Goal: Task Accomplishment & Management: Manage account settings

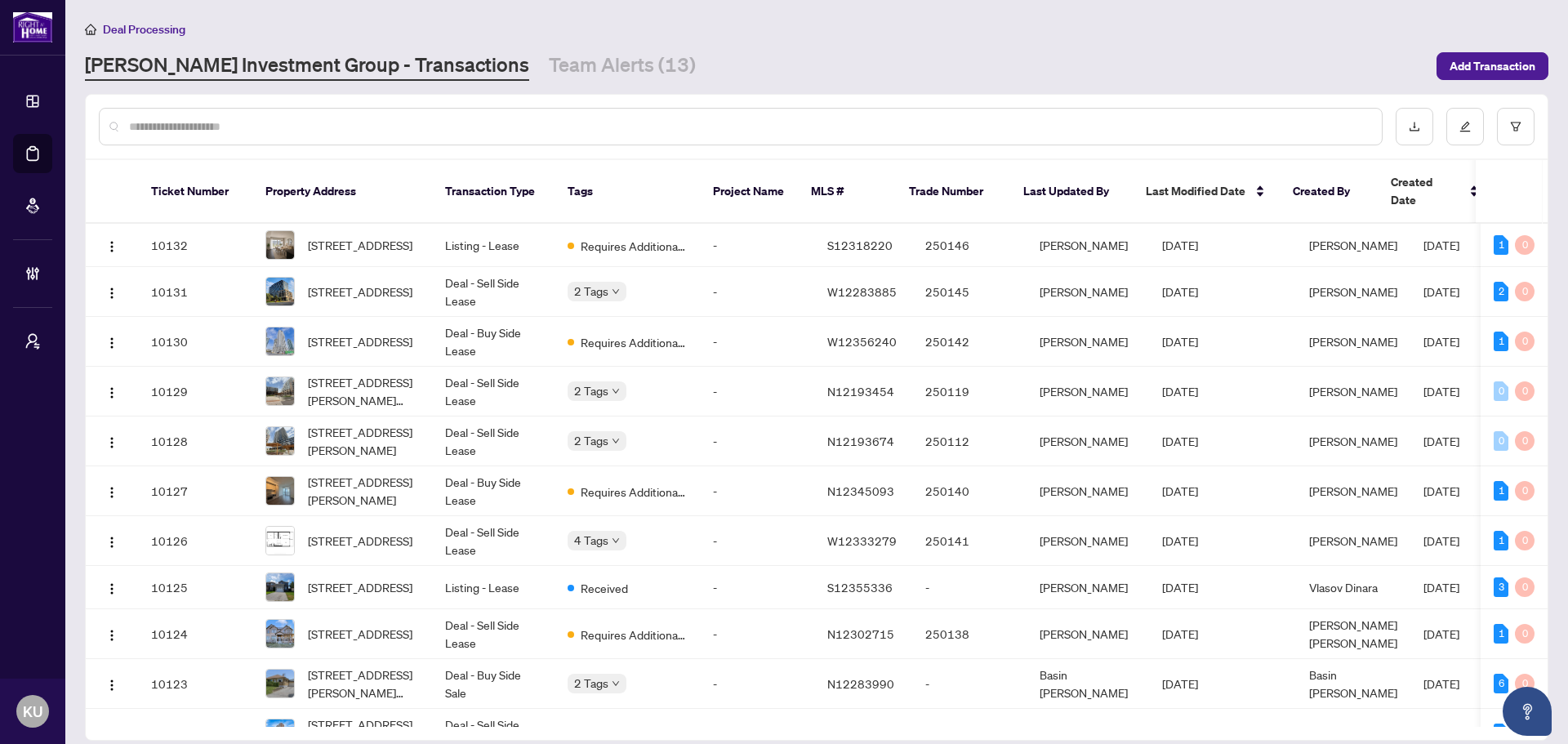
click at [203, 62] on link "[PERSON_NAME] Investment Group - Transactions" at bounding box center [307, 67] width 444 height 30
click at [283, 77] on link "[PERSON_NAME] Investment Group - Transactions" at bounding box center [307, 67] width 444 height 30
click at [332, 127] on input "text" at bounding box center [748, 126] width 1240 height 18
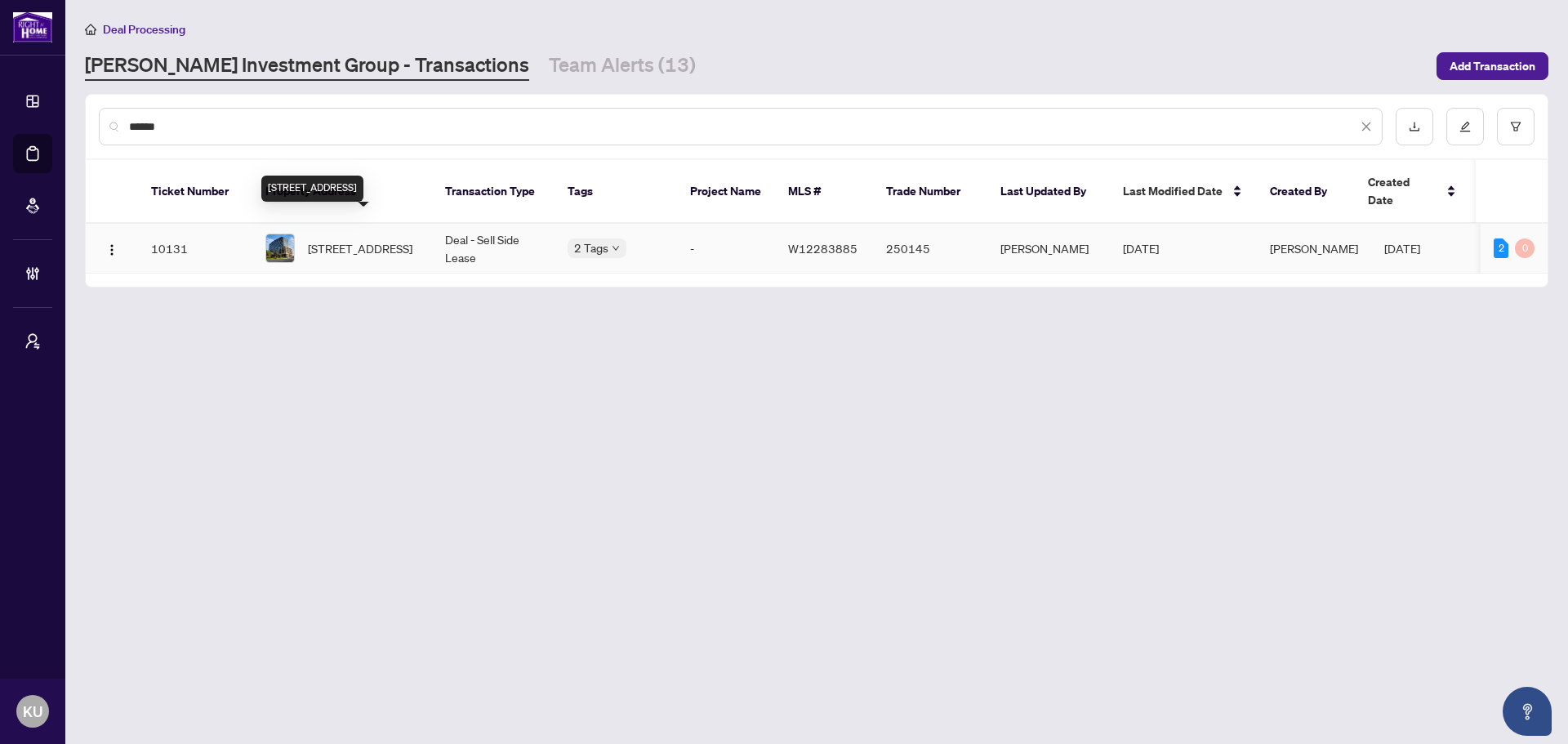
type input "******"
click at [373, 240] on span "[STREET_ADDRESS]" at bounding box center [360, 248] width 104 height 18
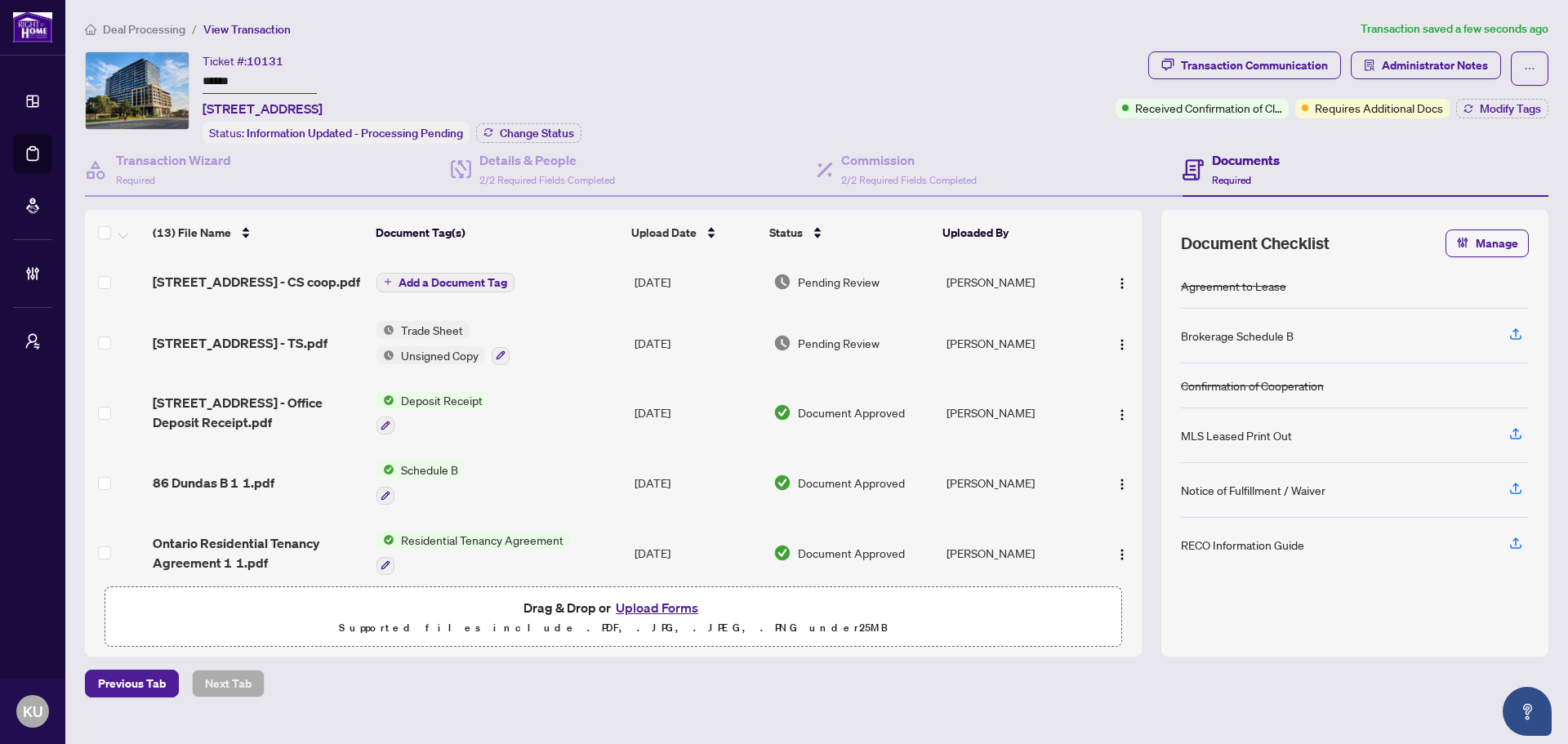
click at [460, 282] on span "Add a Document Tag" at bounding box center [453, 283] width 109 height 11
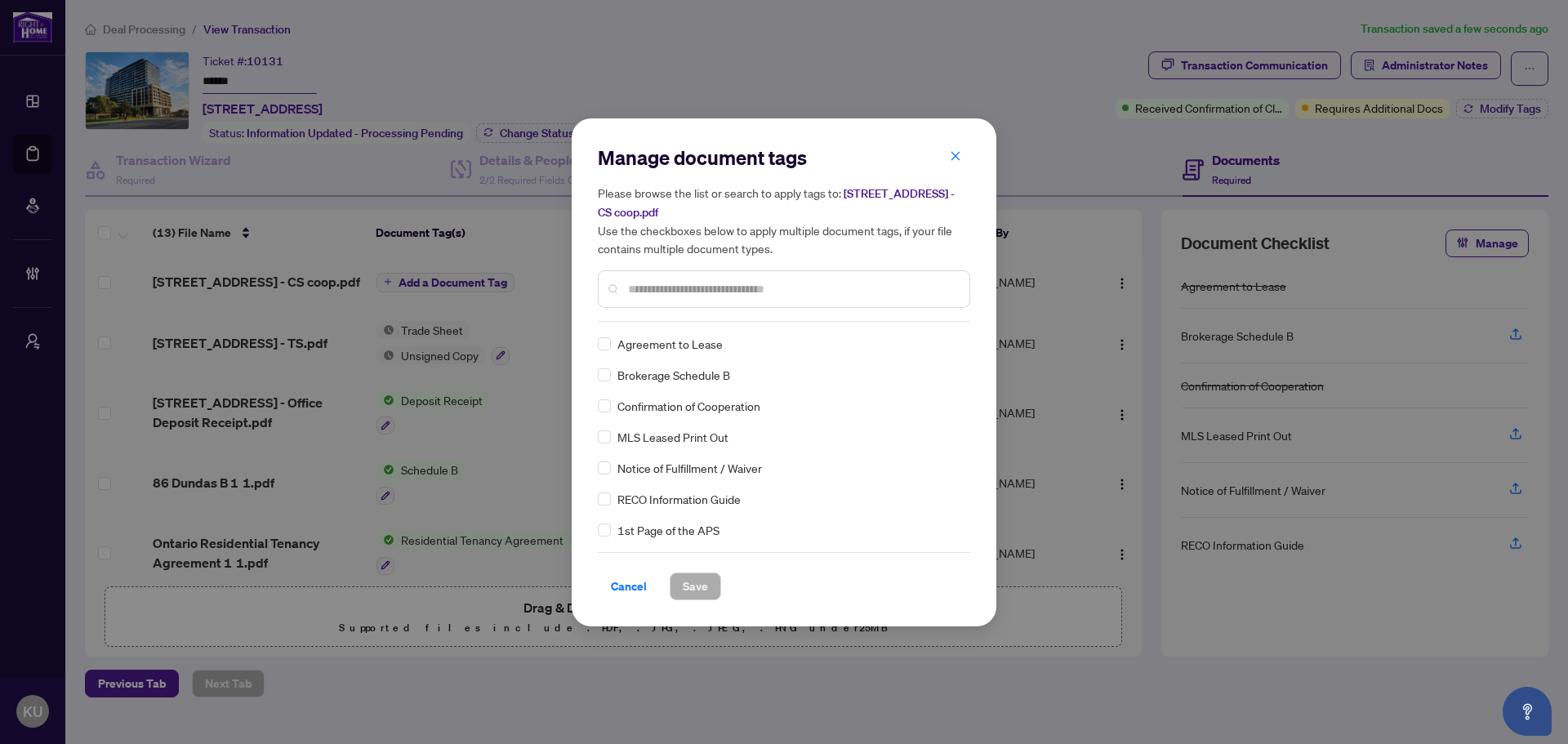
click at [635, 283] on input "text" at bounding box center [792, 289] width 328 height 18
type input "****"
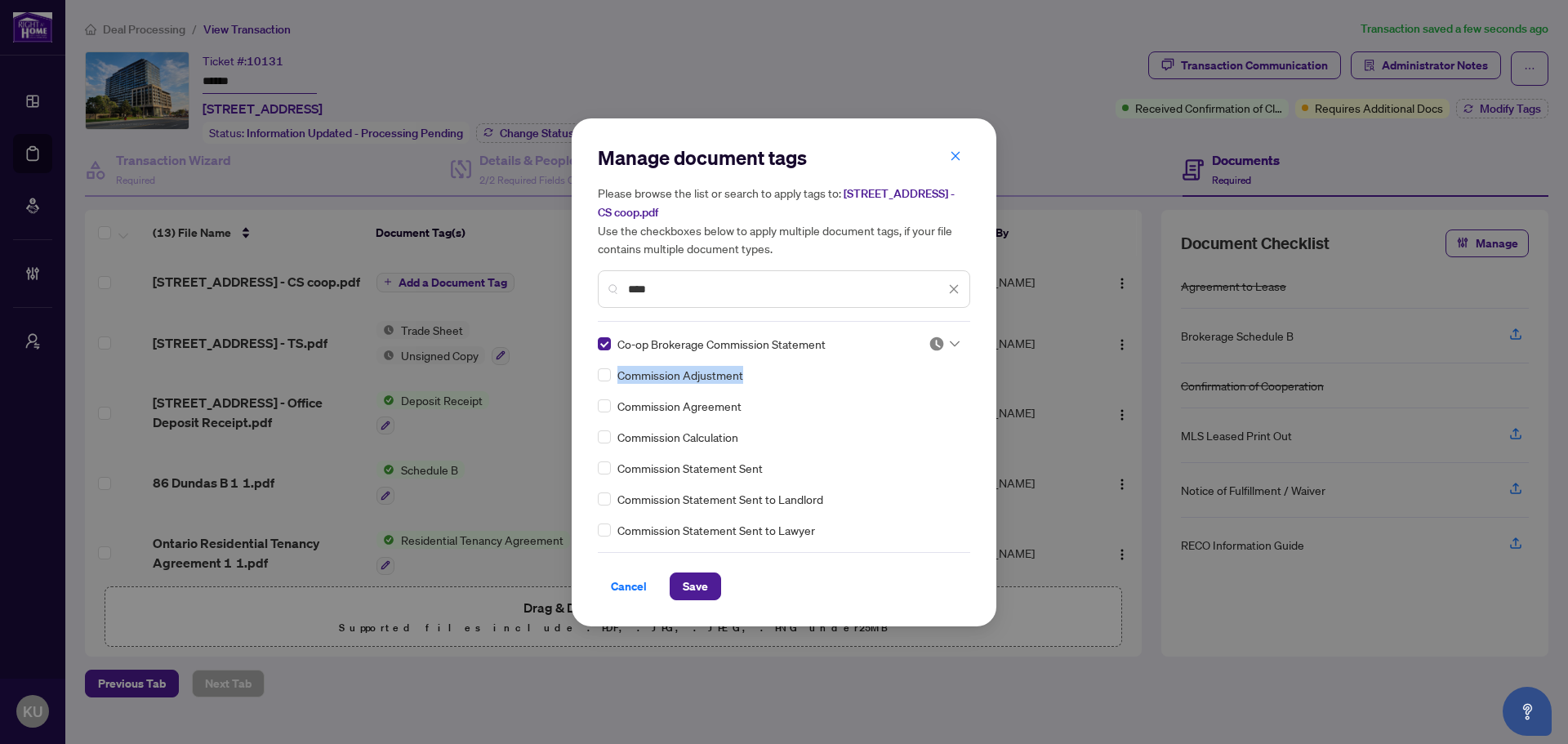
click at [949, 332] on div "Manage document tags Please browse the list or search to apply tags to: [STREET…" at bounding box center [784, 372] width 373 height 455
click at [947, 348] on div at bounding box center [944, 344] width 31 height 17
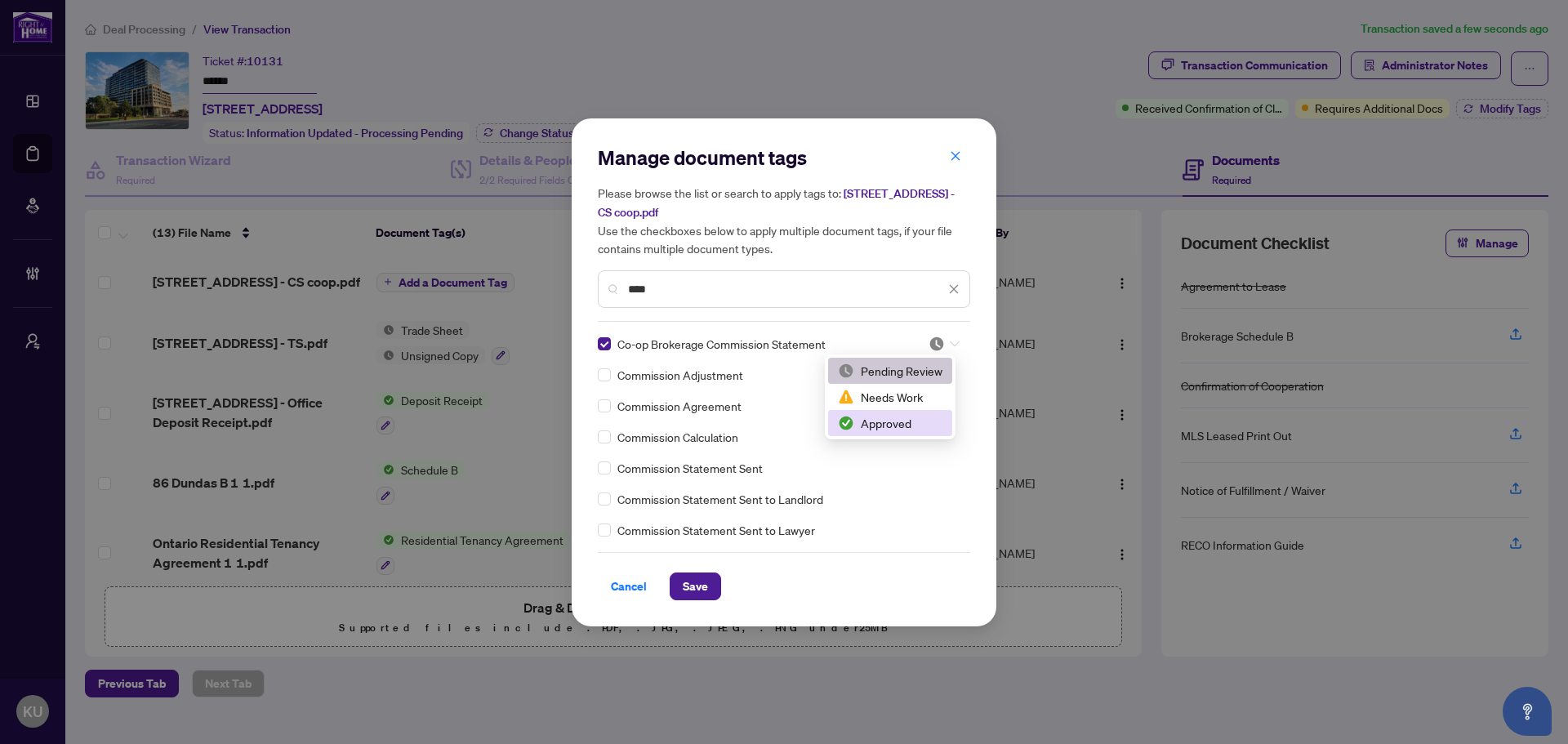
click at [903, 429] on div "Approved" at bounding box center [890, 423] width 104 height 18
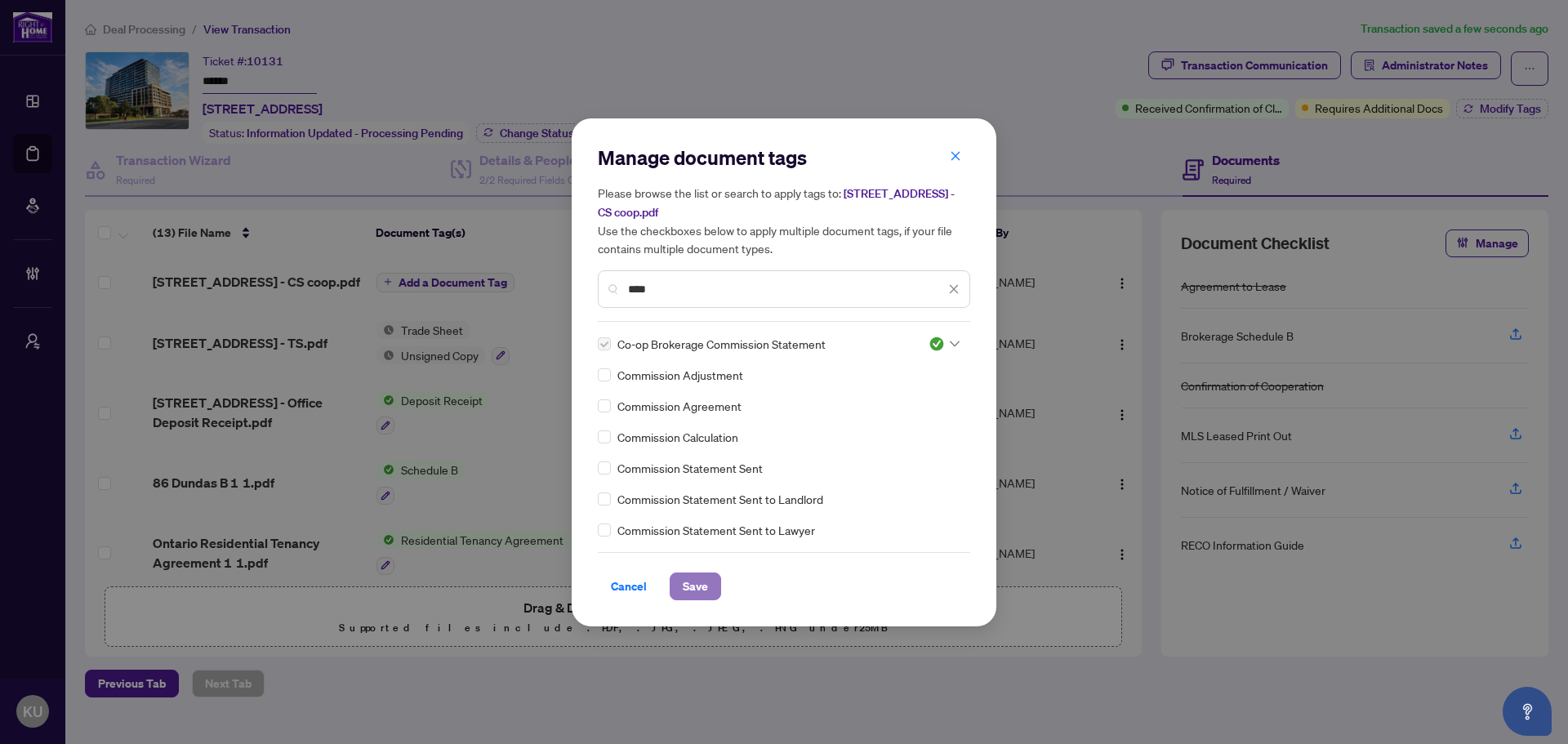
click at [696, 590] on span "Save" at bounding box center [695, 587] width 25 height 26
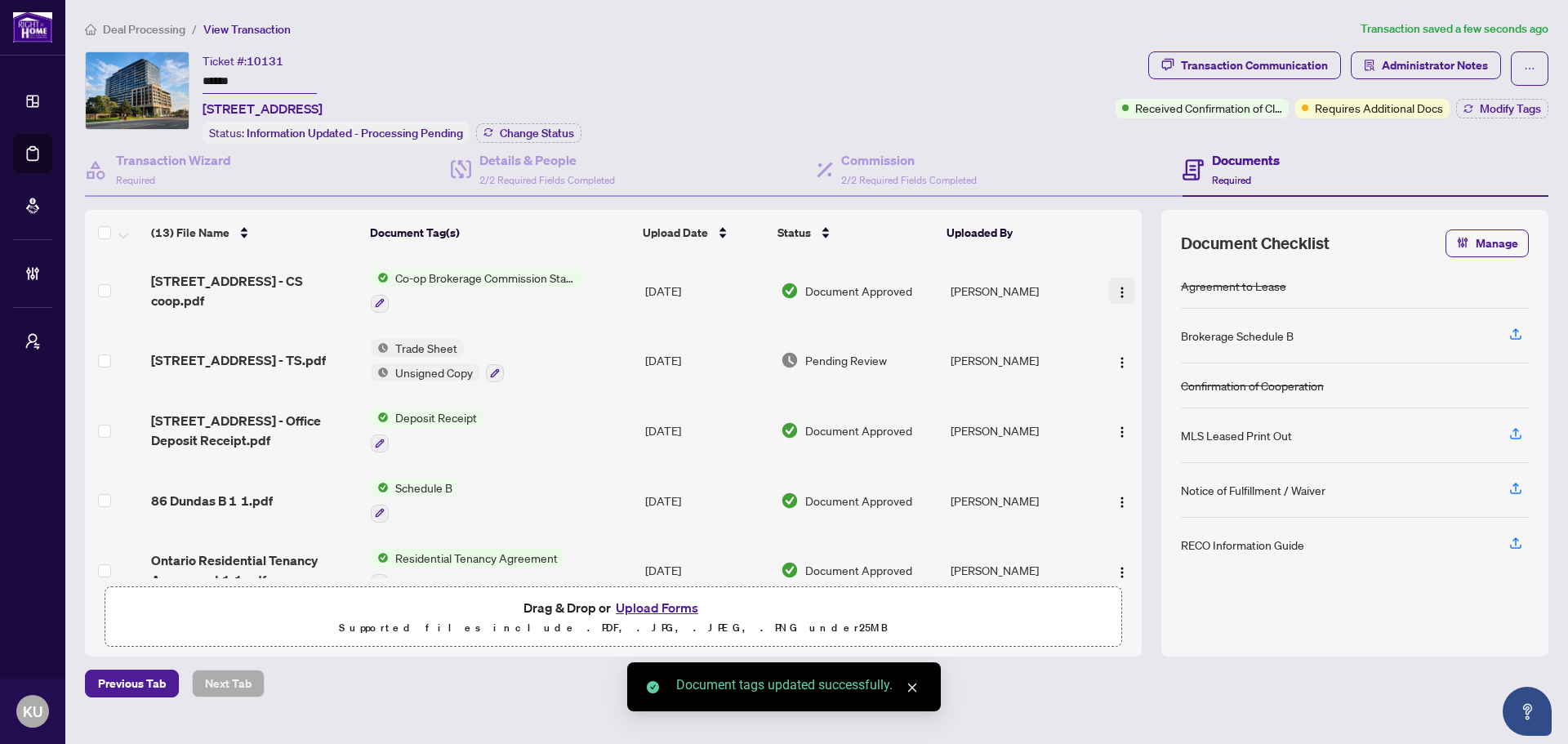
click at [1121, 286] on img "button" at bounding box center [1122, 292] width 13 height 13
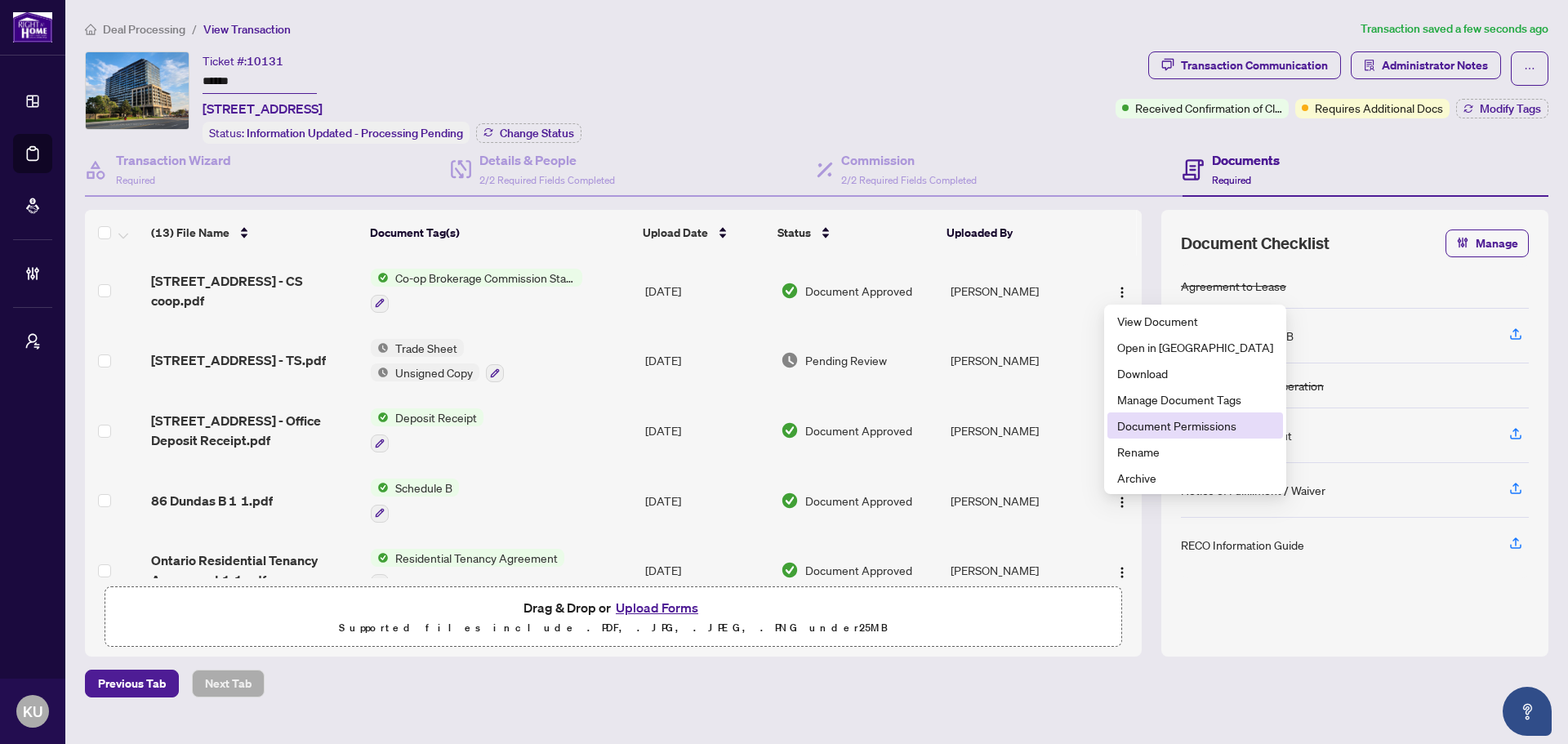
click at [1154, 430] on span "Document Permissions" at bounding box center [1196, 426] width 156 height 18
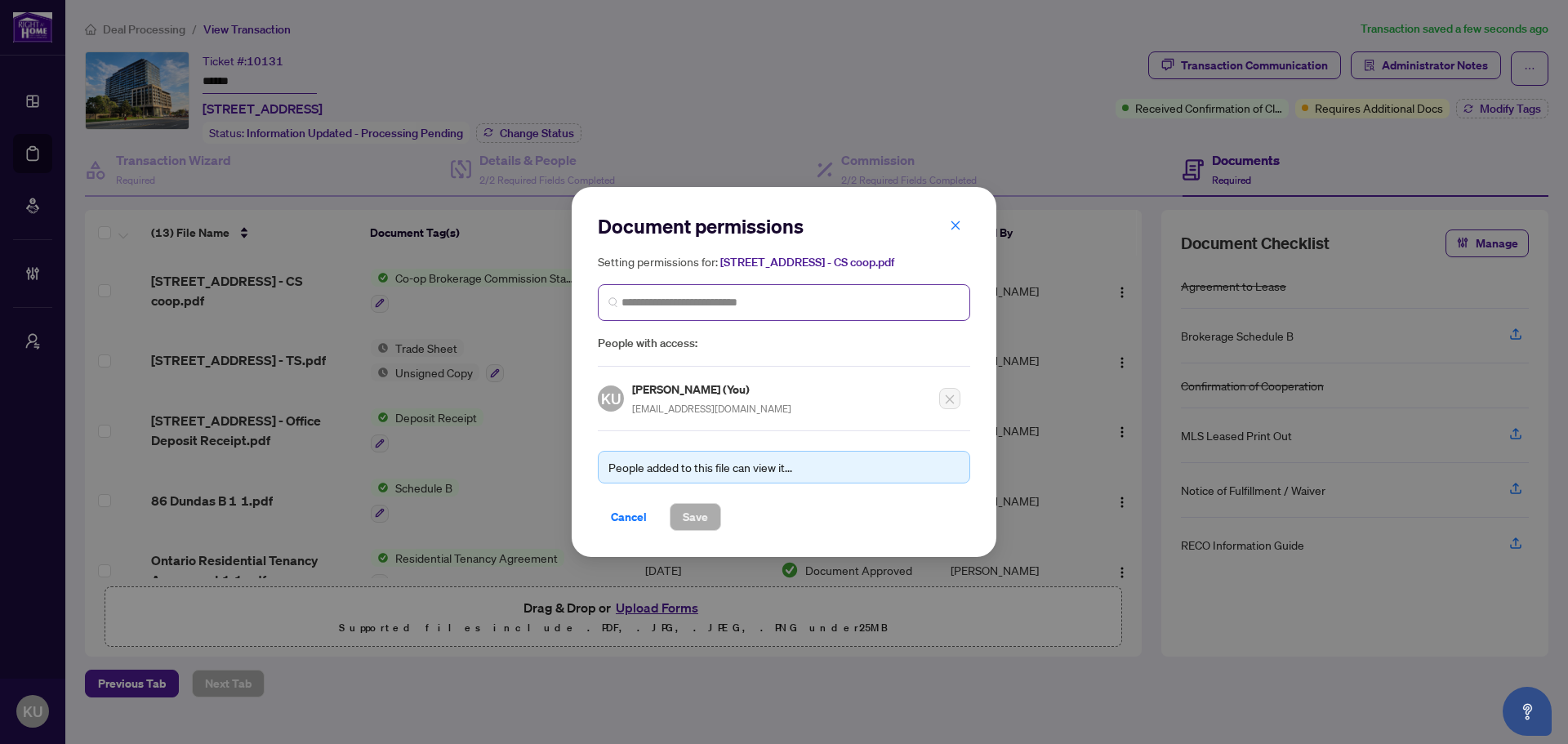
drag, startPoint x: 740, startPoint y: 318, endPoint x: 727, endPoint y: 313, distance: 13.9
click at [736, 316] on span at bounding box center [784, 303] width 373 height 37
click at [718, 298] on input "search" at bounding box center [790, 303] width 338 height 18
type input "****"
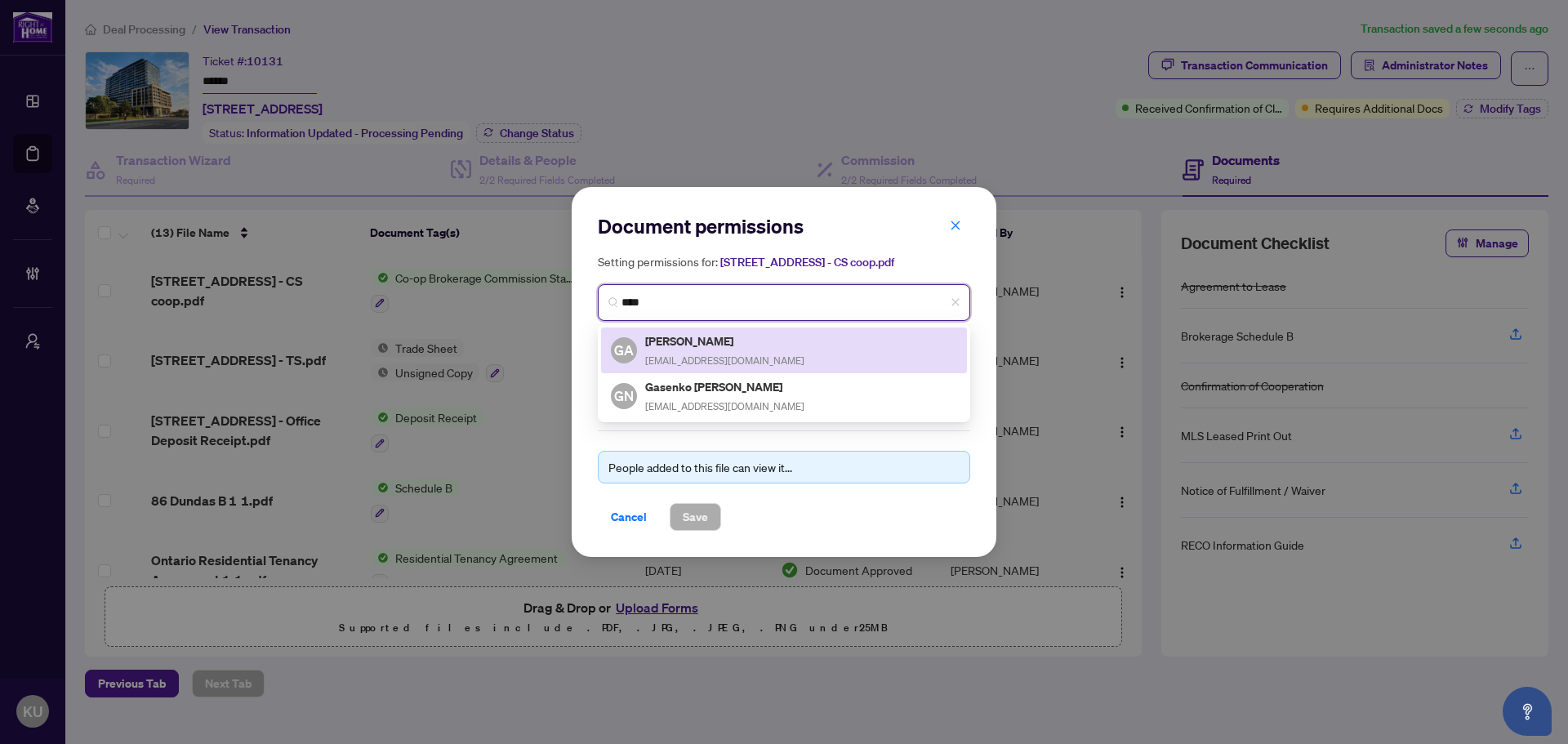
click at [717, 345] on h5 "[PERSON_NAME]" at bounding box center [725, 340] width 160 height 18
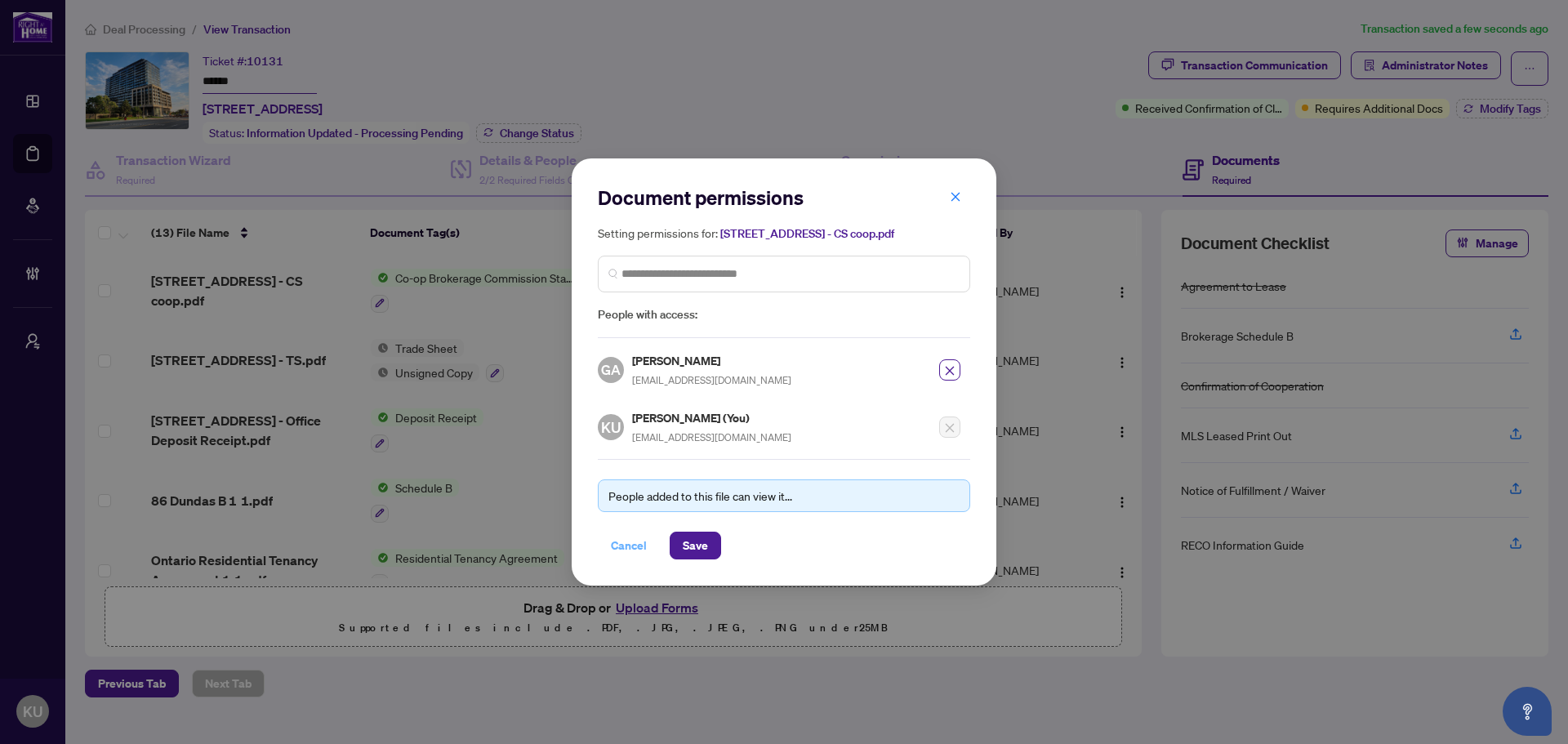
click at [621, 549] on span "Cancel" at bounding box center [628, 546] width 36 height 26
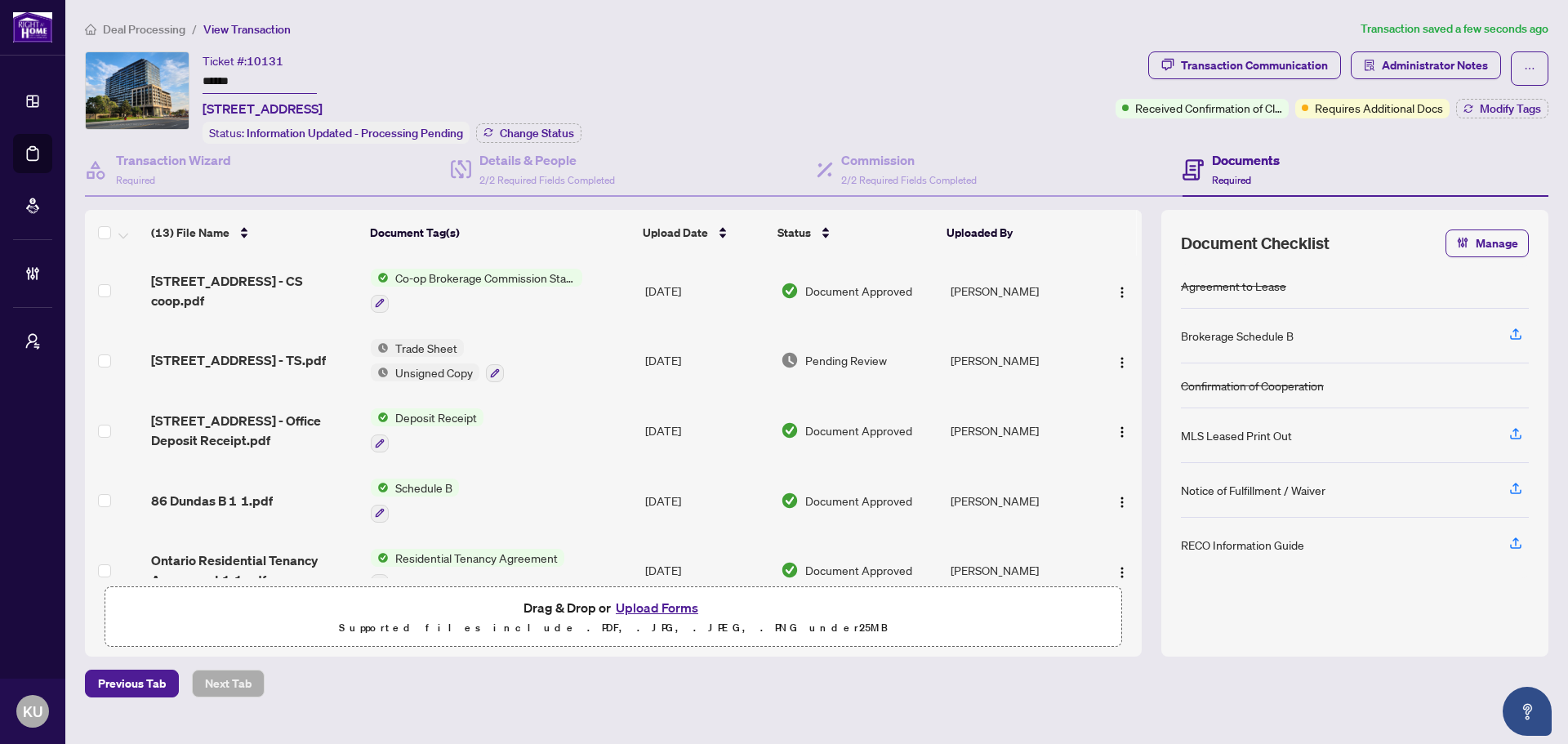
click at [152, 34] on span "Deal Processing" at bounding box center [144, 29] width 82 height 15
